Goal: Task Accomplishment & Management: Use online tool/utility

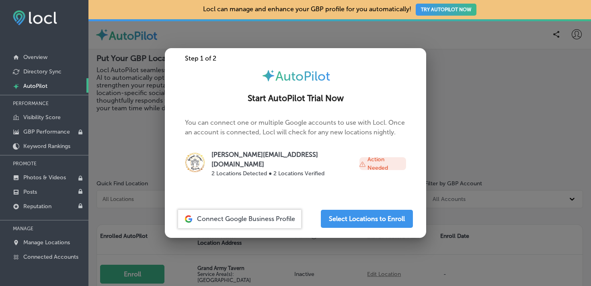
click at [278, 254] on div at bounding box center [295, 143] width 591 height 286
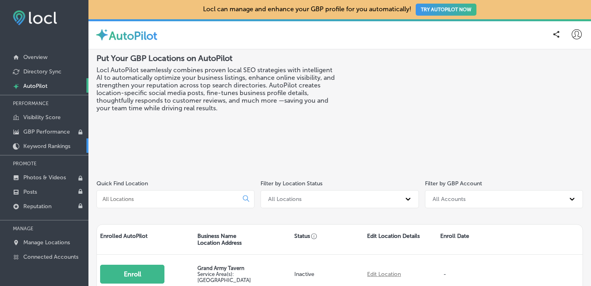
click at [49, 142] on link "Keyword Rankings" at bounding box center [44, 146] width 88 height 14
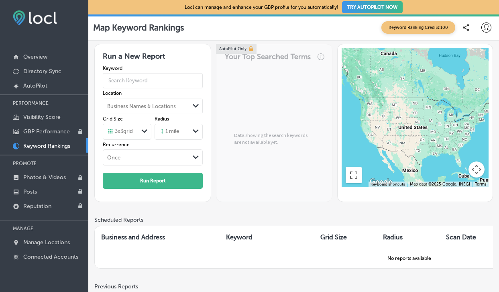
click at [433, 26] on span "Keyword Ranking Credits: 100" at bounding box center [419, 27] width 74 height 12
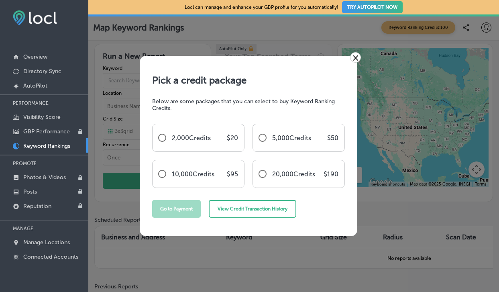
click at [358, 52] on link "×" at bounding box center [355, 57] width 11 height 10
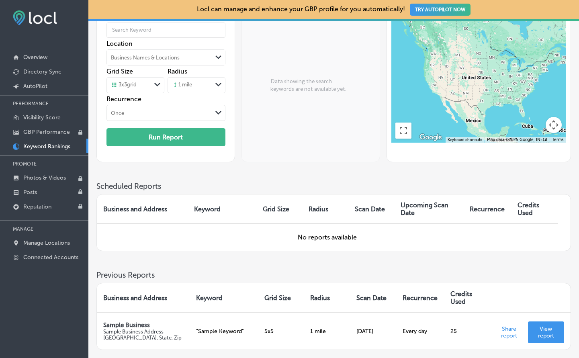
scroll to position [101, 0]
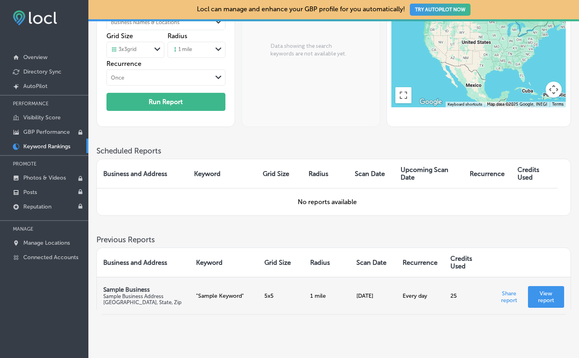
click at [547, 286] on p "View report" at bounding box center [545, 297] width 23 height 14
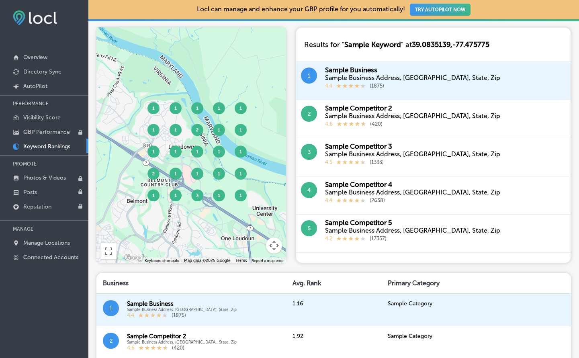
scroll to position [471, 0]
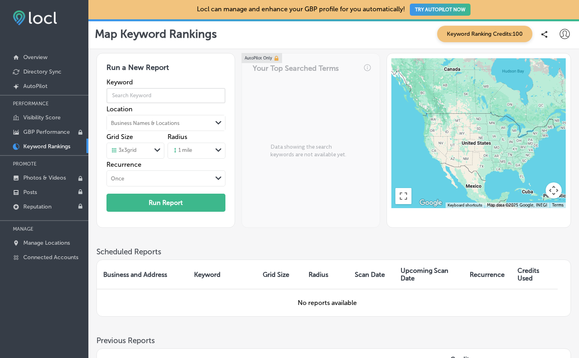
click at [175, 98] on input "text" at bounding box center [165, 95] width 119 height 23
click at [378, 241] on div "Run a New Report Keyword Location Business Names & Locations Path Created with …" at bounding box center [333, 150] width 475 height 194
